Goal: Information Seeking & Learning: Learn about a topic

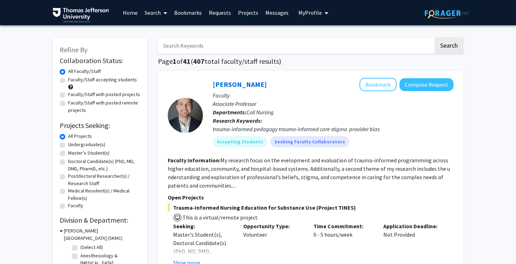
click at [215, 42] on input "Search Keywords" at bounding box center [295, 46] width 275 height 16
type input "neuroscience"
click at [434, 38] on button "Search" at bounding box center [448, 46] width 29 height 16
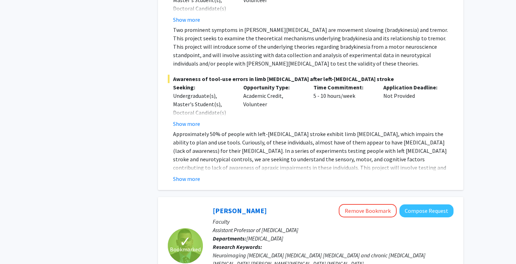
scroll to position [839, 0]
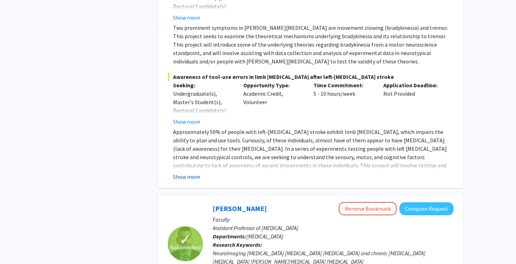
click at [189, 173] on button "Show more" at bounding box center [186, 177] width 27 height 8
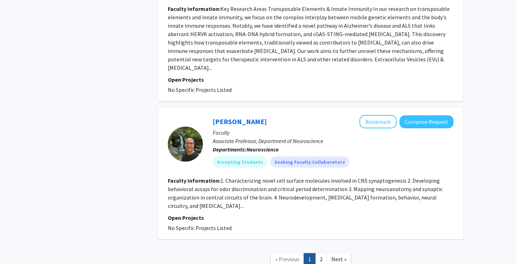
scroll to position [2180, 0]
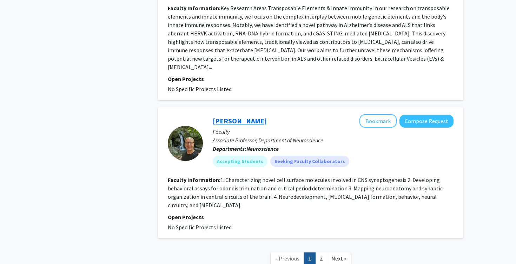
click at [235, 116] on link "[PERSON_NAME]" at bounding box center [240, 120] width 54 height 9
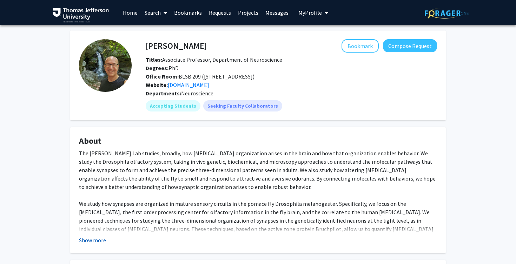
click at [89, 240] on button "Show more" at bounding box center [92, 240] width 27 height 8
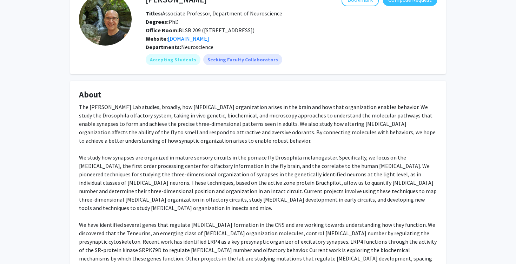
scroll to position [47, 0]
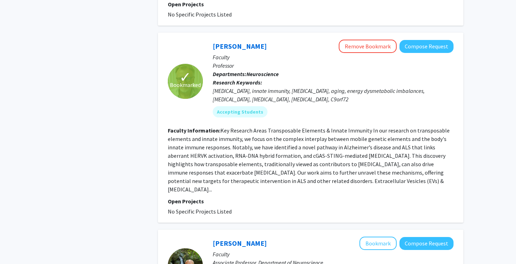
scroll to position [2198, 0]
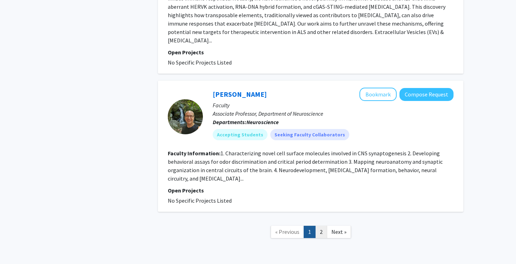
click at [321, 226] on link "2" at bounding box center [321, 232] width 12 height 12
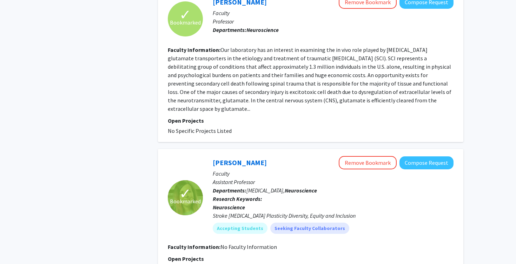
scroll to position [605, 0]
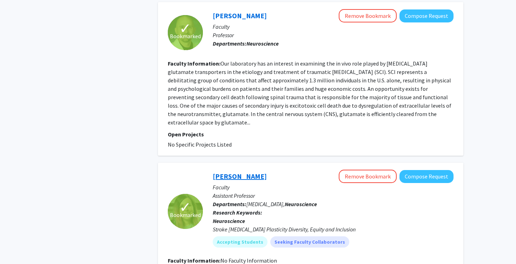
click at [266, 172] on link "[PERSON_NAME]" at bounding box center [240, 176] width 54 height 9
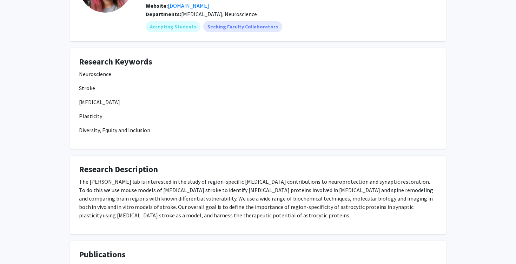
scroll to position [81, 0]
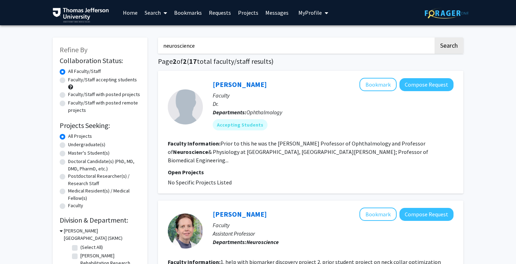
click at [318, 10] on span "My Profile" at bounding box center [310, 12] width 24 height 7
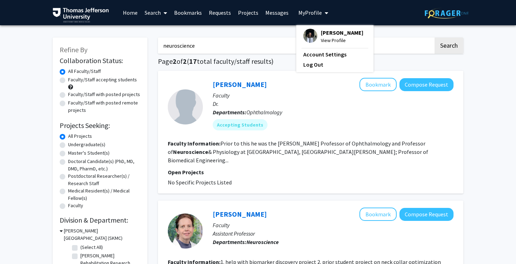
click at [182, 16] on link "Bookmarks" at bounding box center [188, 12] width 35 height 25
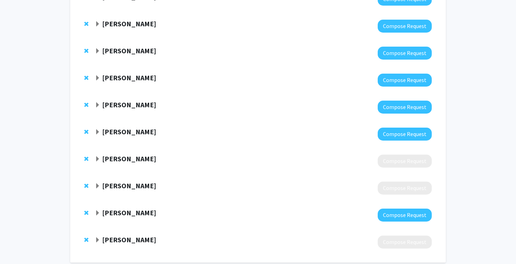
scroll to position [116, 0]
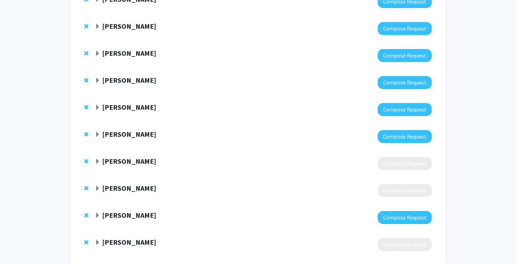
click at [100, 56] on div "[PERSON_NAME]" at bounding box center [171, 53] width 152 height 9
click at [97, 54] on span "Expand Elizabeth Wright-Jin Bookmark" at bounding box center [98, 54] width 6 height 6
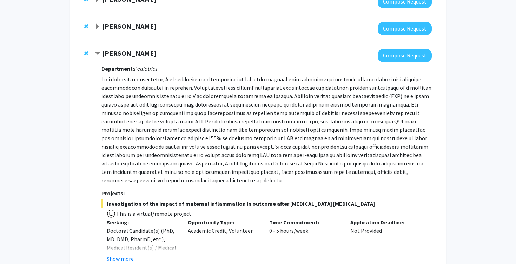
click at [125, 51] on strong "[PERSON_NAME]" at bounding box center [129, 53] width 54 height 9
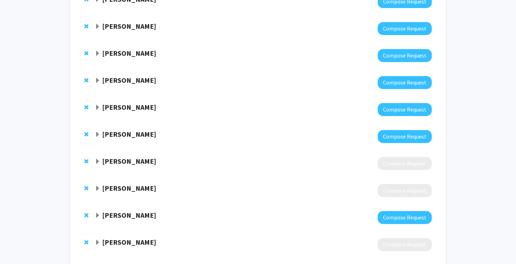
click at [125, 51] on strong "[PERSON_NAME]" at bounding box center [129, 53] width 54 height 9
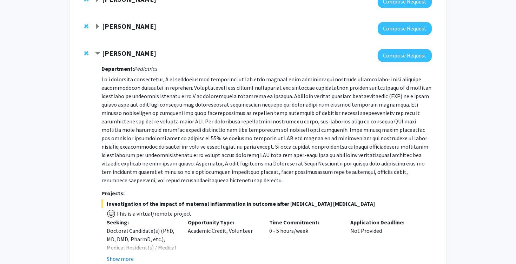
click at [123, 68] on strong "Department:" at bounding box center [117, 68] width 33 height 7
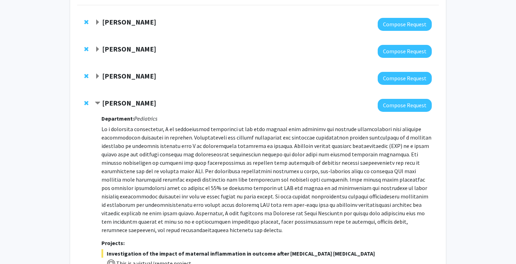
scroll to position [47, 0]
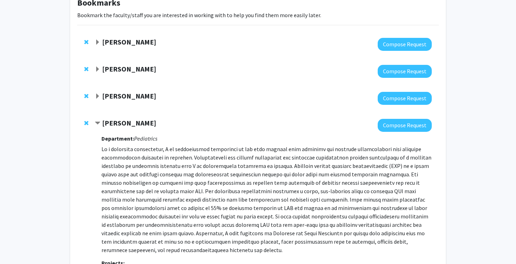
click at [97, 121] on span "Contract Elizabeth Wright-Jin Bookmark" at bounding box center [98, 124] width 6 height 6
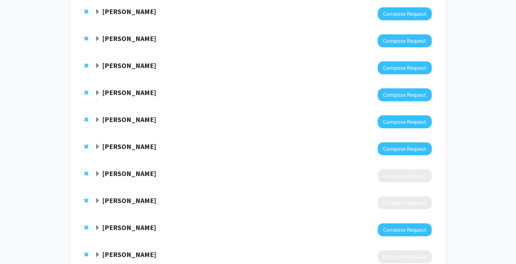
scroll to position [132, 0]
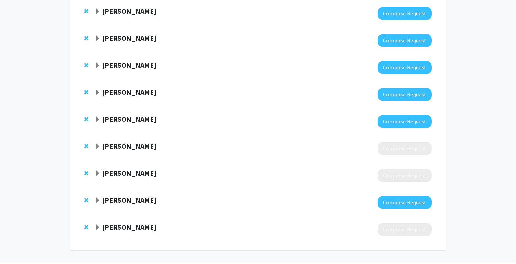
click at [97, 201] on span "Expand Fan Lee Bookmark" at bounding box center [98, 201] width 6 height 6
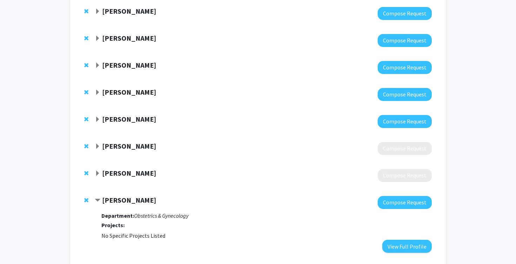
click at [120, 203] on strong "[PERSON_NAME]" at bounding box center [129, 200] width 54 height 9
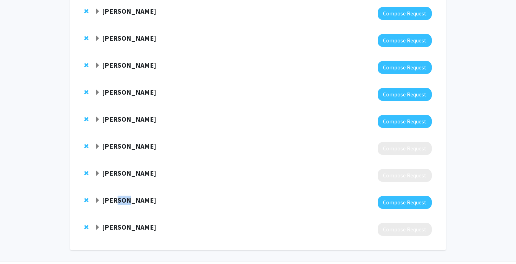
click at [120, 203] on strong "[PERSON_NAME]" at bounding box center [129, 200] width 54 height 9
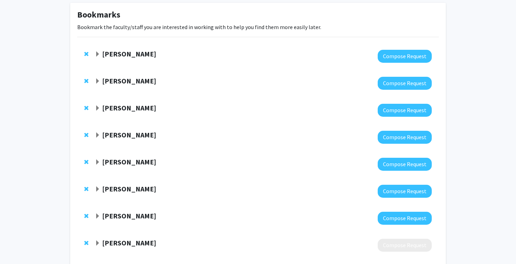
scroll to position [0, 0]
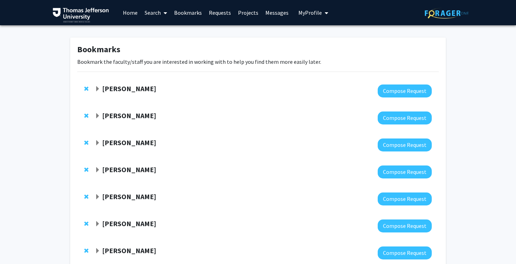
click at [142, 14] on link "Search" at bounding box center [155, 12] width 29 height 25
click at [158, 31] on span "Faculty/Staff" at bounding box center [167, 32] width 52 height 14
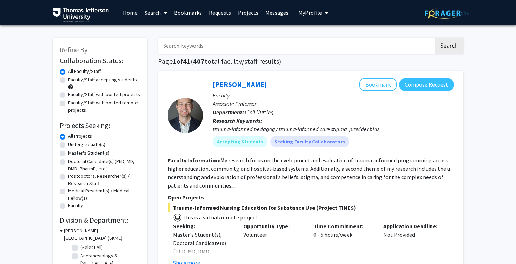
click at [180, 40] on input "Search Keywords" at bounding box center [295, 46] width 275 height 16
type input "fan [PERSON_NAME]"
click at [434, 38] on button "Search" at bounding box center [448, 46] width 29 height 16
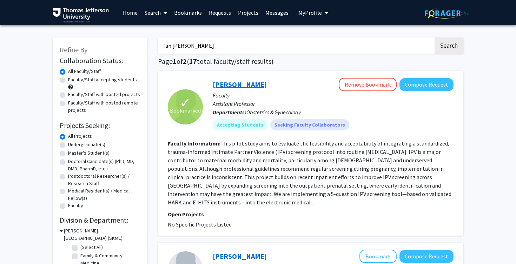
click at [228, 85] on link "[PERSON_NAME]" at bounding box center [240, 84] width 54 height 9
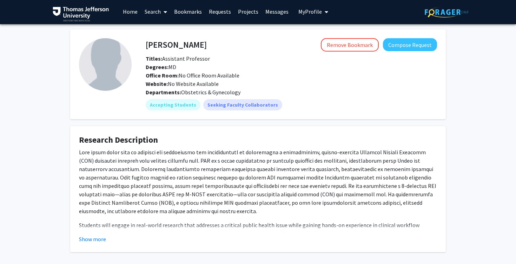
scroll to position [33, 0]
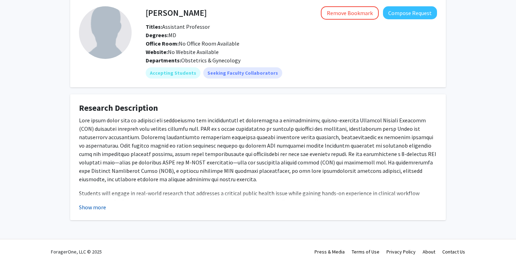
click at [104, 205] on button "Show more" at bounding box center [92, 207] width 27 height 8
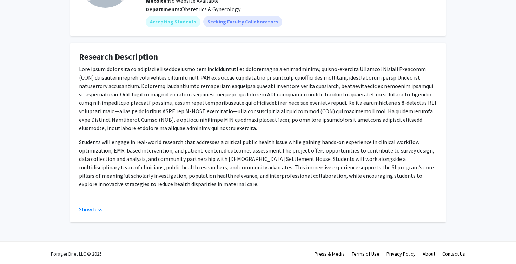
scroll to position [86, 0]
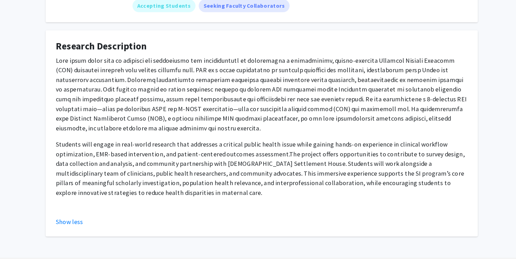
click at [209, 104] on p at bounding box center [258, 96] width 358 height 67
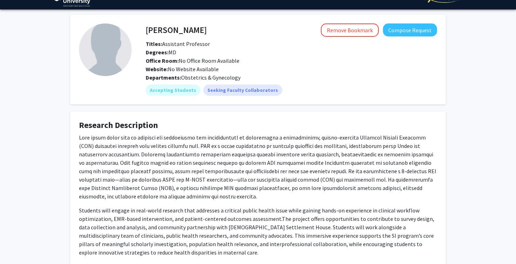
scroll to position [15, 0]
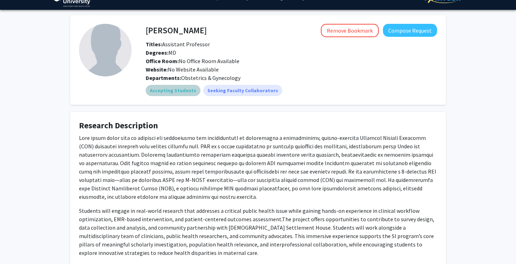
click at [183, 93] on mat-chip "Accepting Students" at bounding box center [173, 90] width 55 height 11
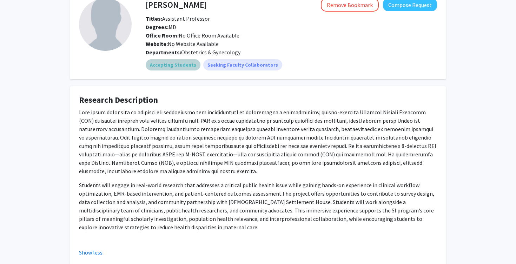
scroll to position [47, 0]
